Goal: Task Accomplishment & Management: Complete application form

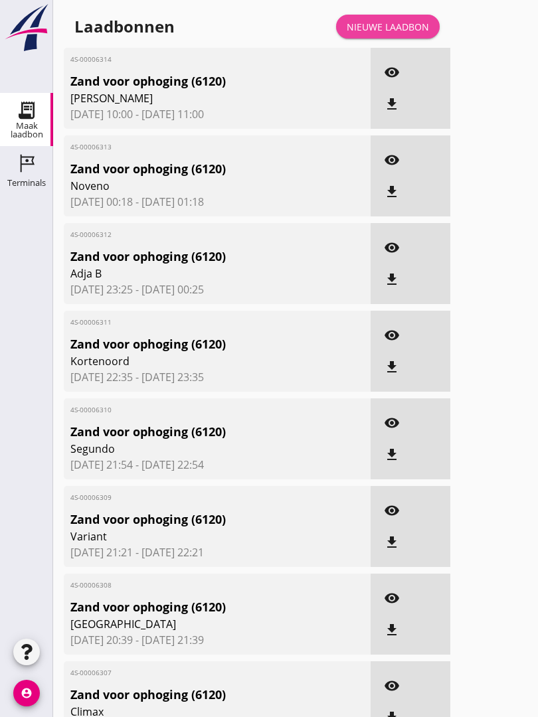
click at [410, 33] on div "Nieuwe laadbon" at bounding box center [387, 27] width 82 height 14
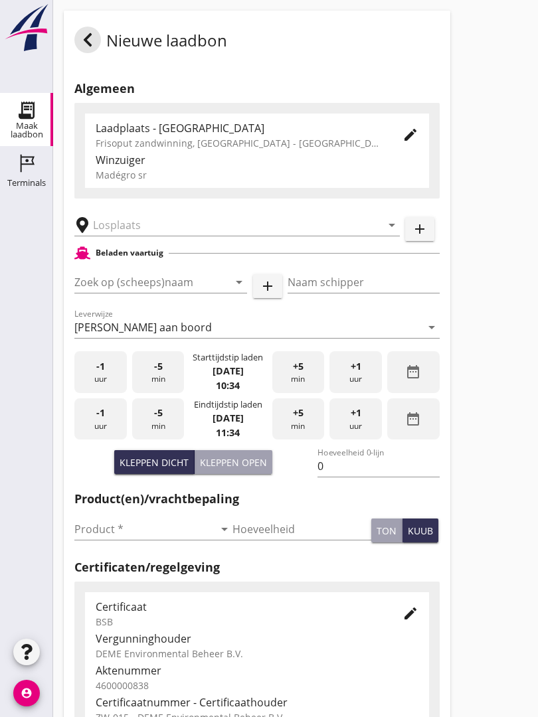
click at [184, 236] on input "text" at bounding box center [227, 224] width 269 height 21
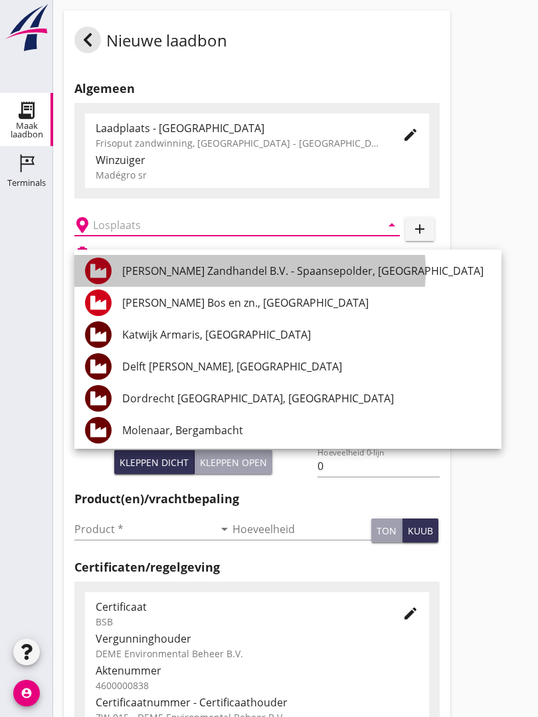
click at [246, 275] on div "[PERSON_NAME] Zandhandel B.V. - Spaansepolder, [GEOGRAPHIC_DATA]" at bounding box center [306, 271] width 368 height 16
type input "[PERSON_NAME] Zandhandel B.V. - Spaansepolder, [GEOGRAPHIC_DATA]"
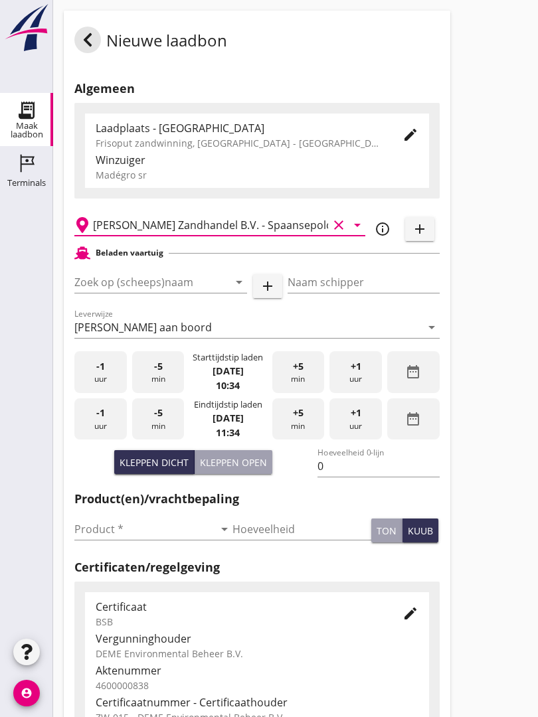
click at [198, 293] on input "Zoek op (scheeps)naam" at bounding box center [141, 281] width 135 height 21
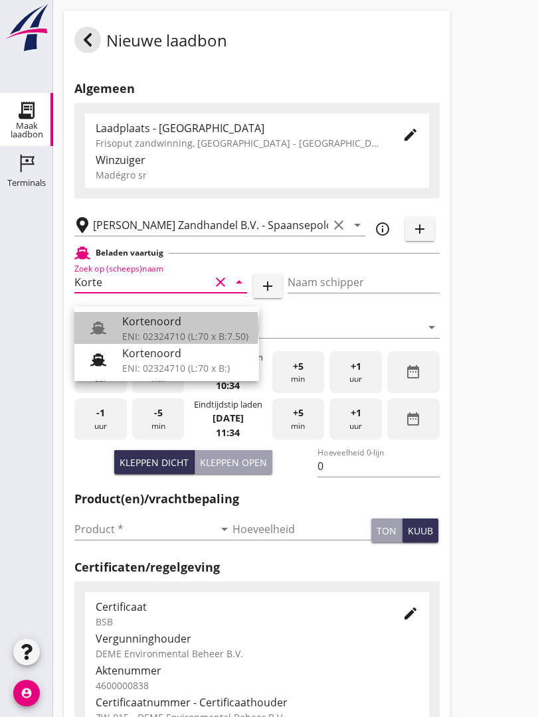
click at [177, 321] on div "Kortenoord" at bounding box center [185, 321] width 126 height 16
type input "Kortenoord"
type input "[PERSON_NAME]"
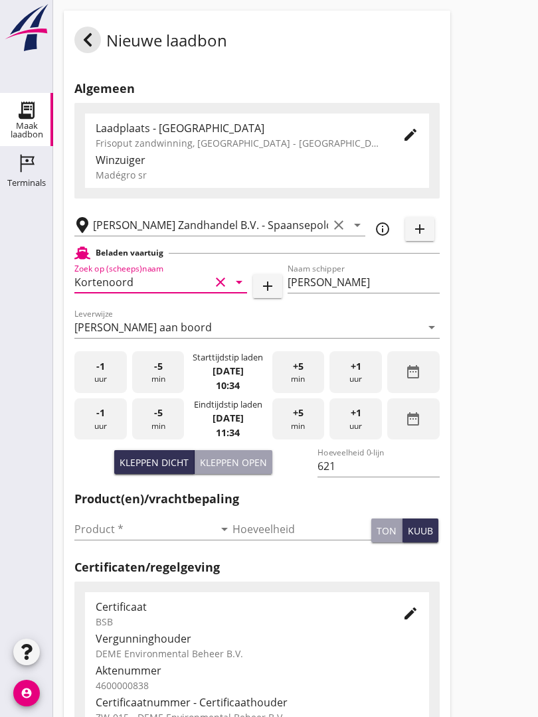
click at [242, 467] on div "Kleppen open" at bounding box center [233, 462] width 67 height 14
type input "518"
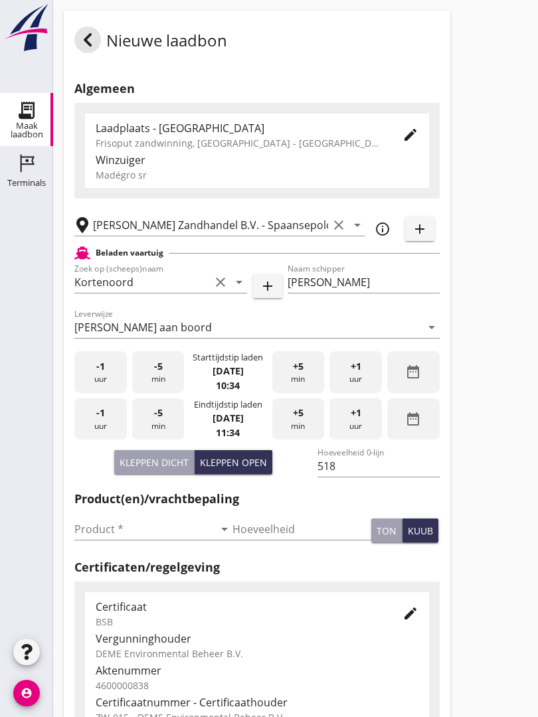
click at [101, 534] on input "Product *" at bounding box center [143, 528] width 139 height 21
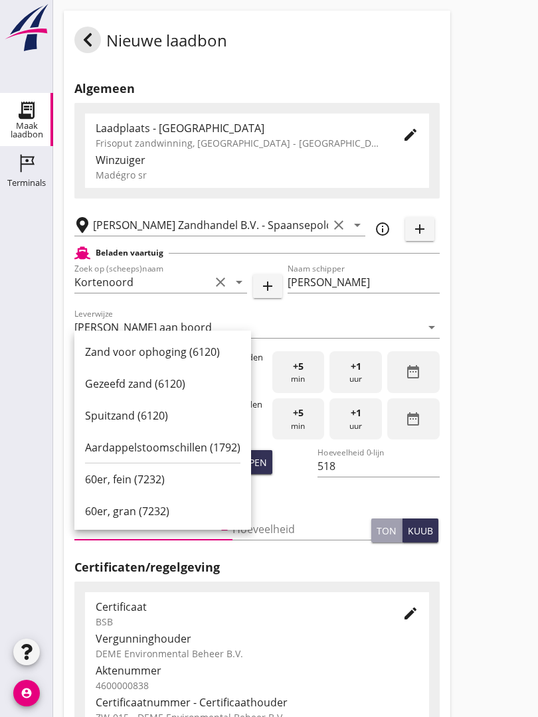
scroll to position [76, 0]
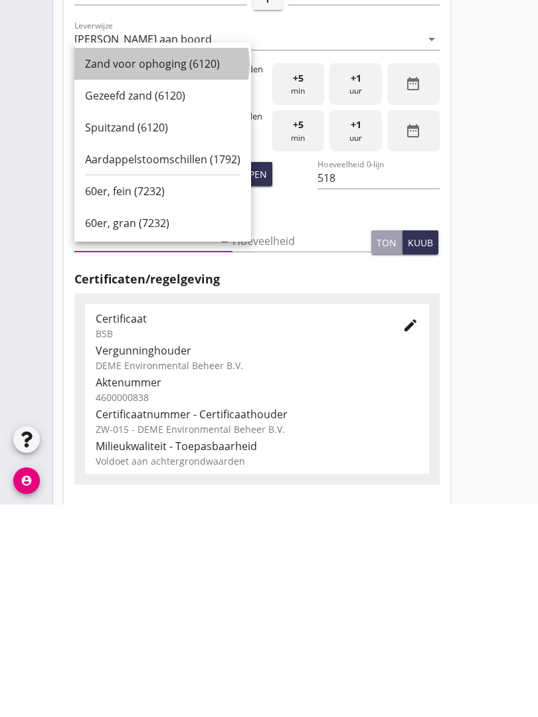
click at [157, 268] on div "Zand voor ophoging (6120)" at bounding box center [162, 276] width 155 height 16
type input "Zand voor ophoging (6120)"
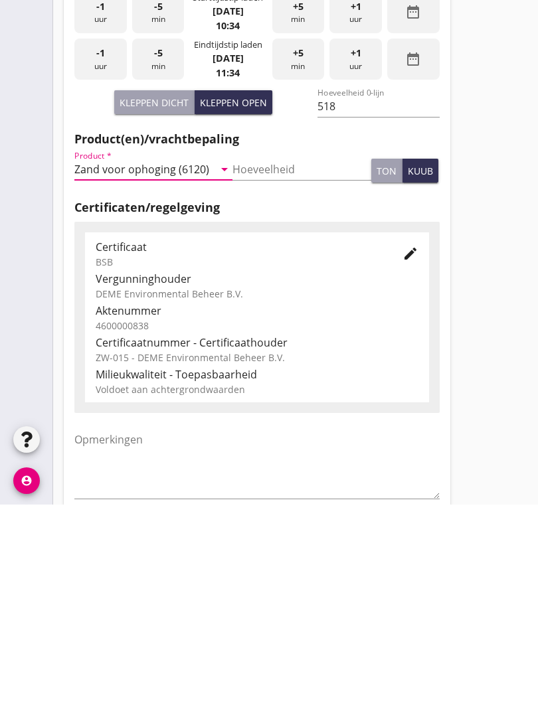
scroll to position [232, 0]
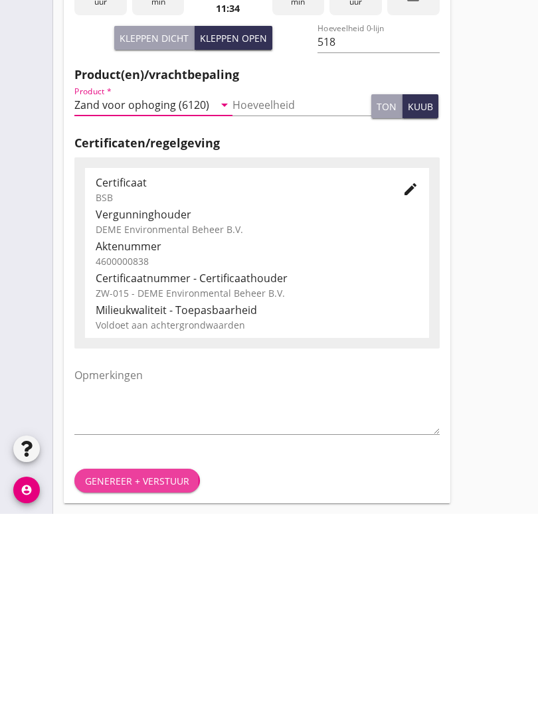
click at [159, 677] on div "Genereer + verstuur" at bounding box center [137, 684] width 104 height 14
